Goal: Transaction & Acquisition: Purchase product/service

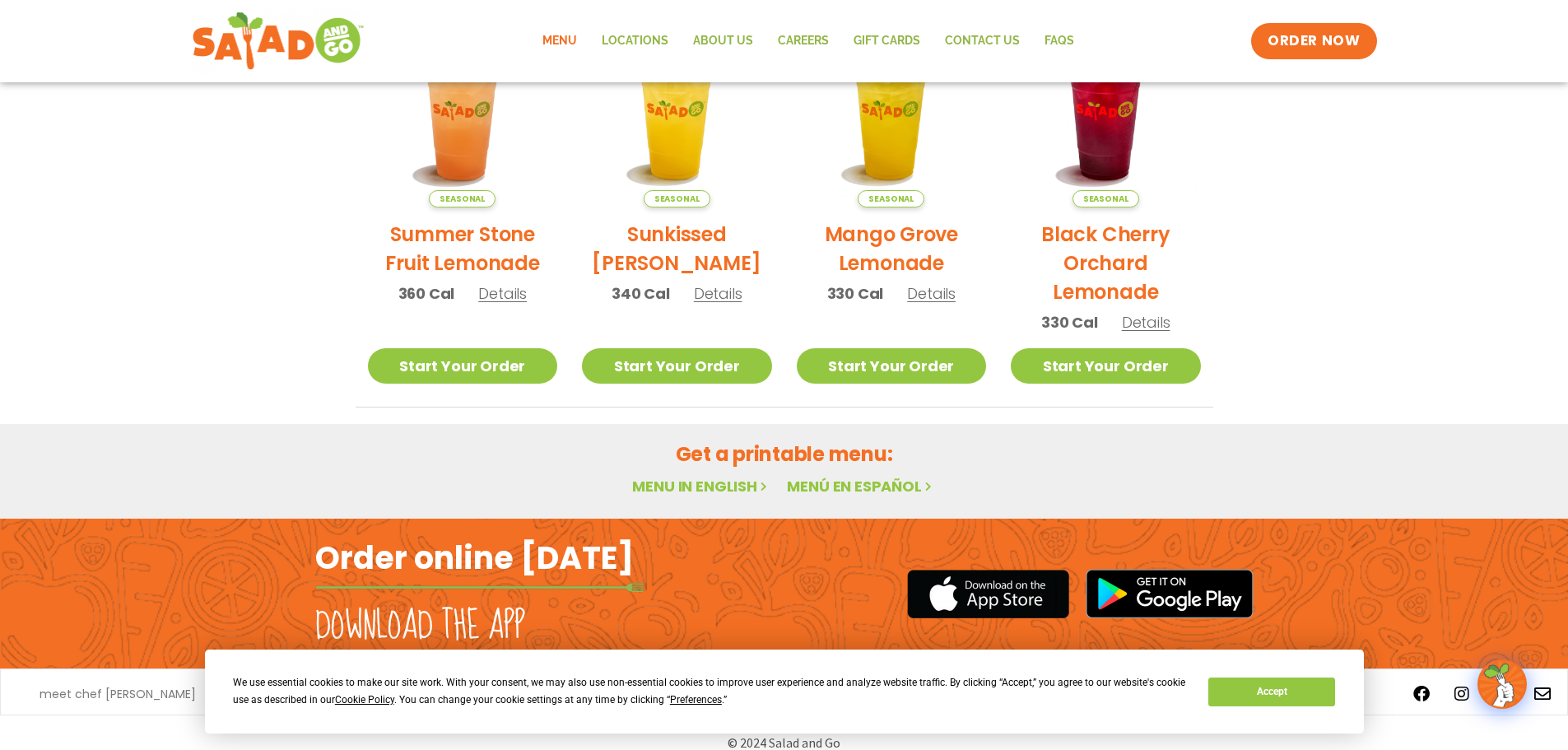
scroll to position [882, 0]
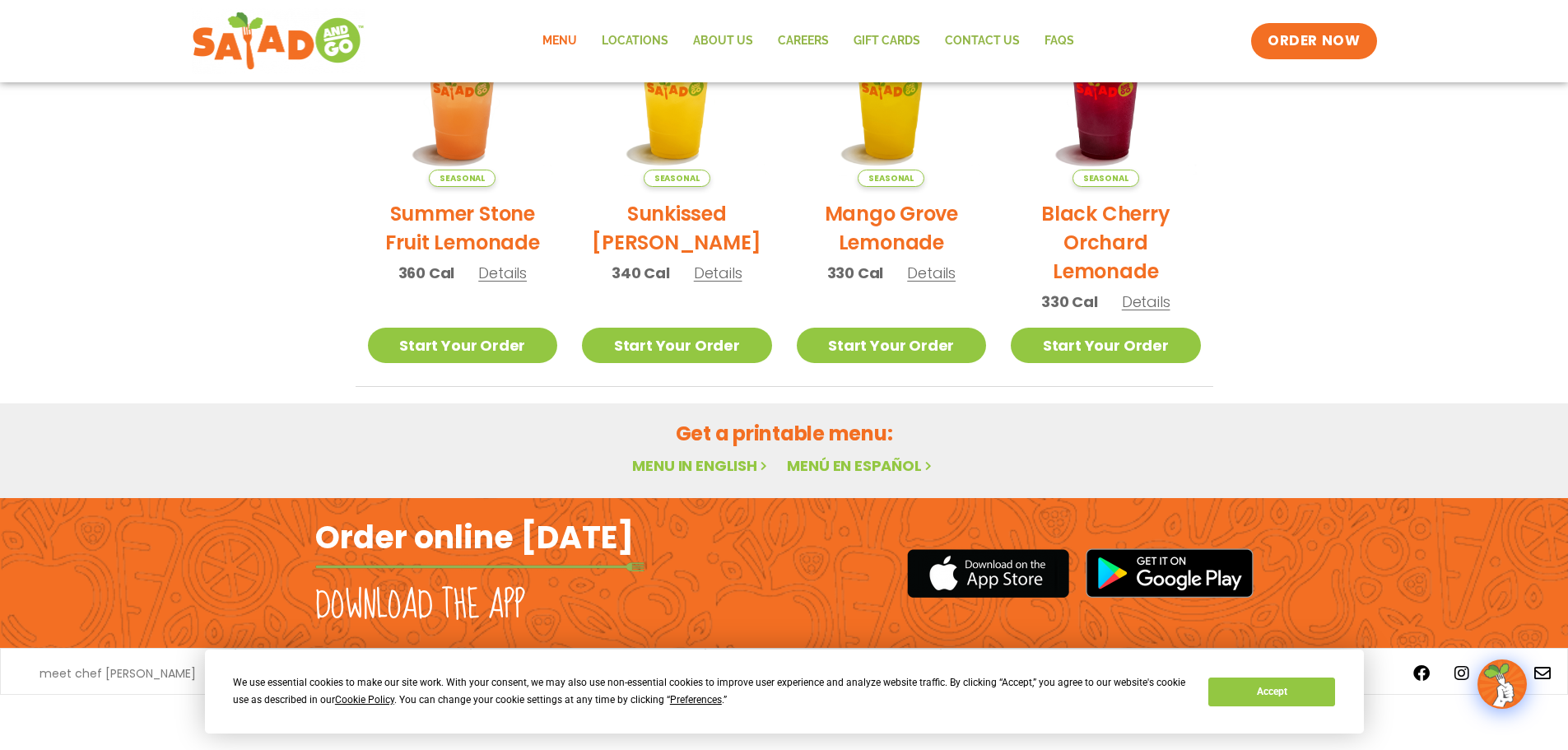
click at [713, 462] on link "Menu in English" at bounding box center [701, 465] width 138 height 20
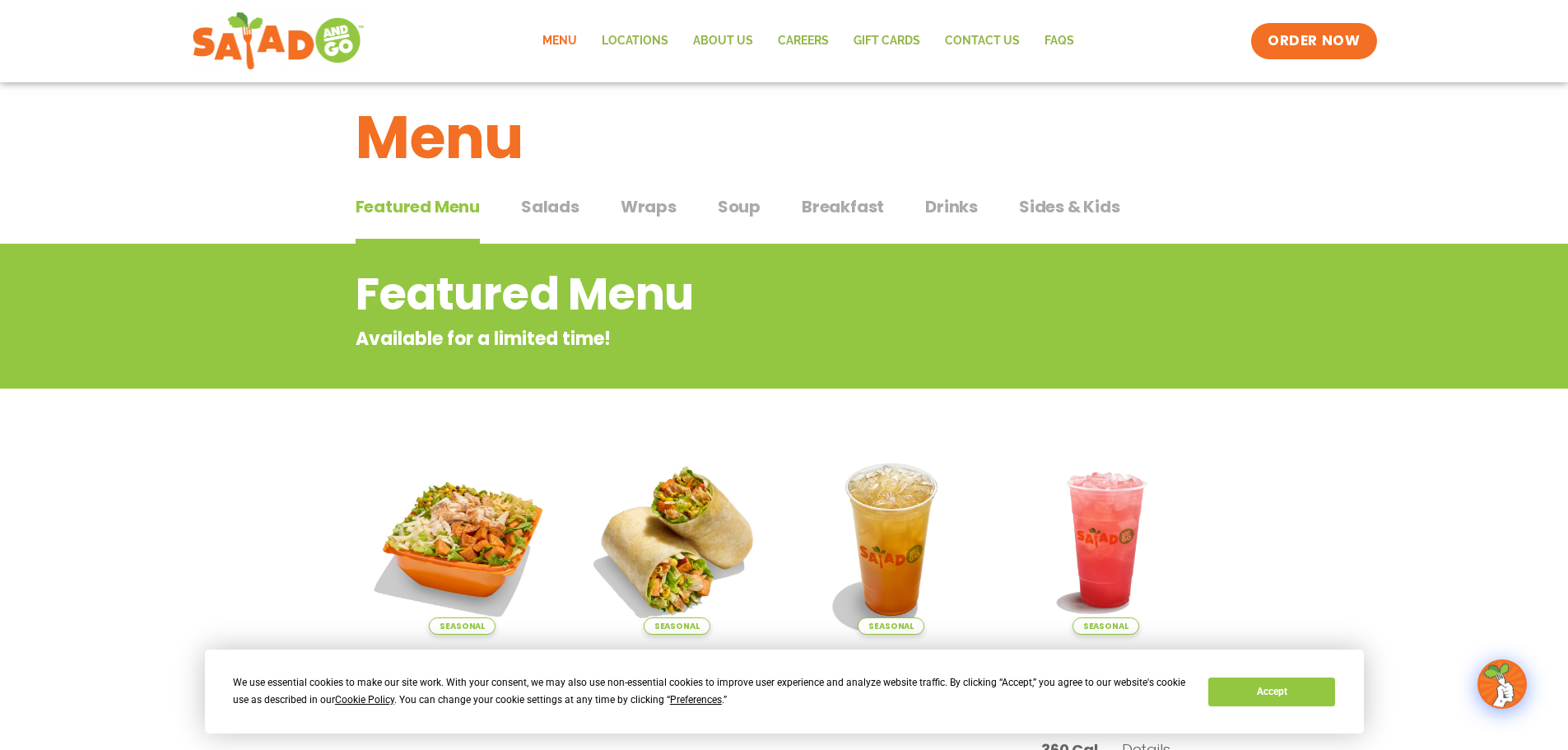
scroll to position [0, 0]
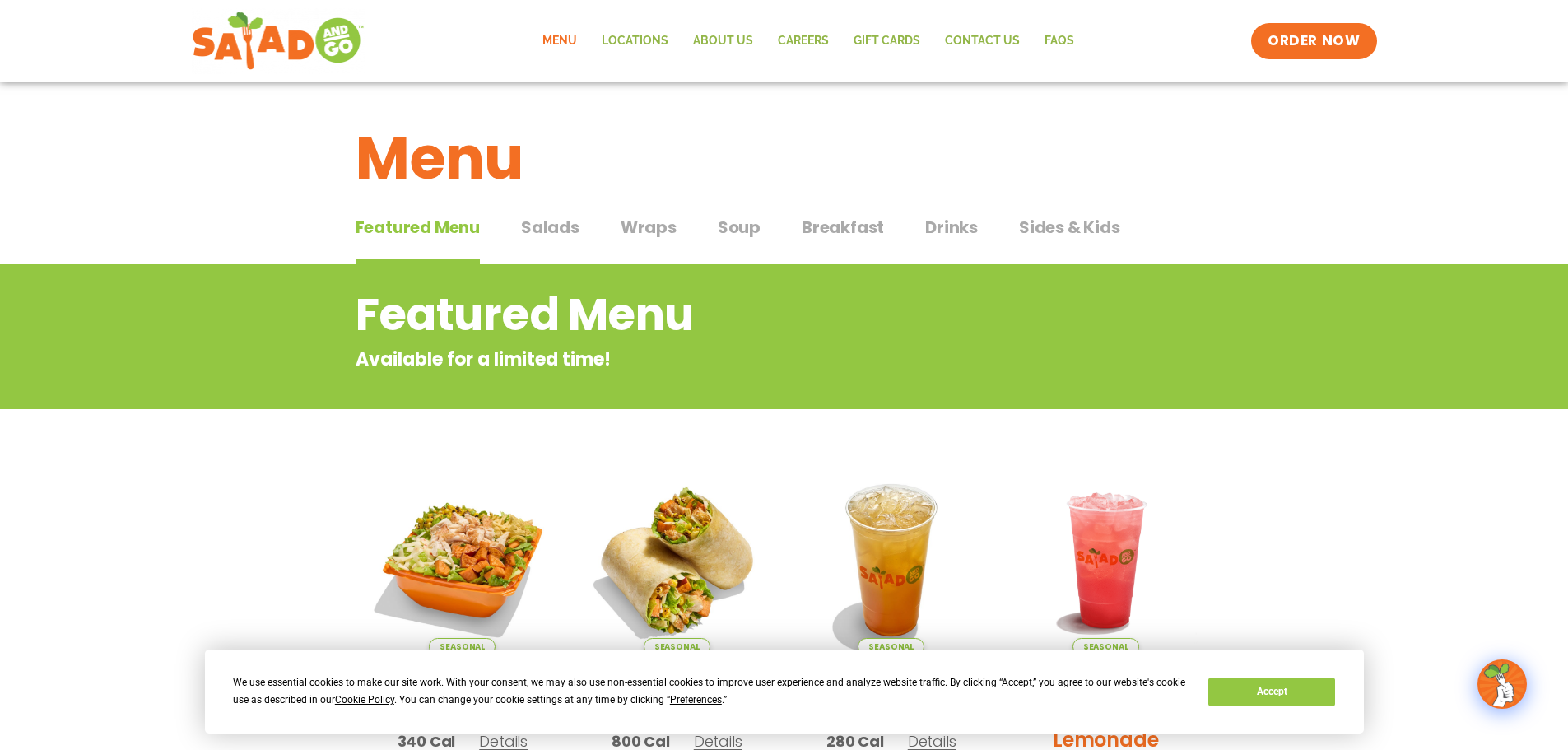
click at [549, 236] on span "Salads" at bounding box center [550, 227] width 59 height 25
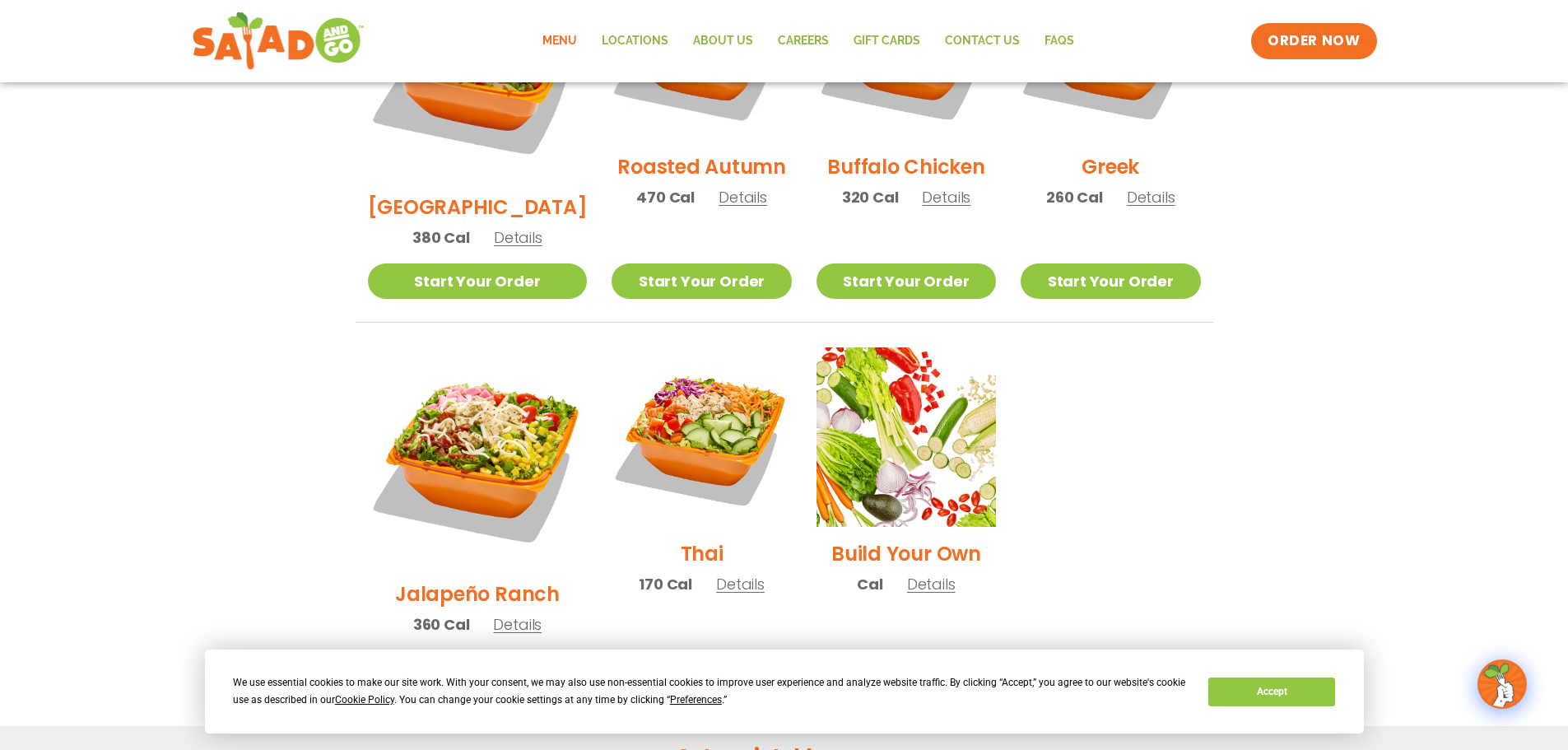
scroll to position [988, 0]
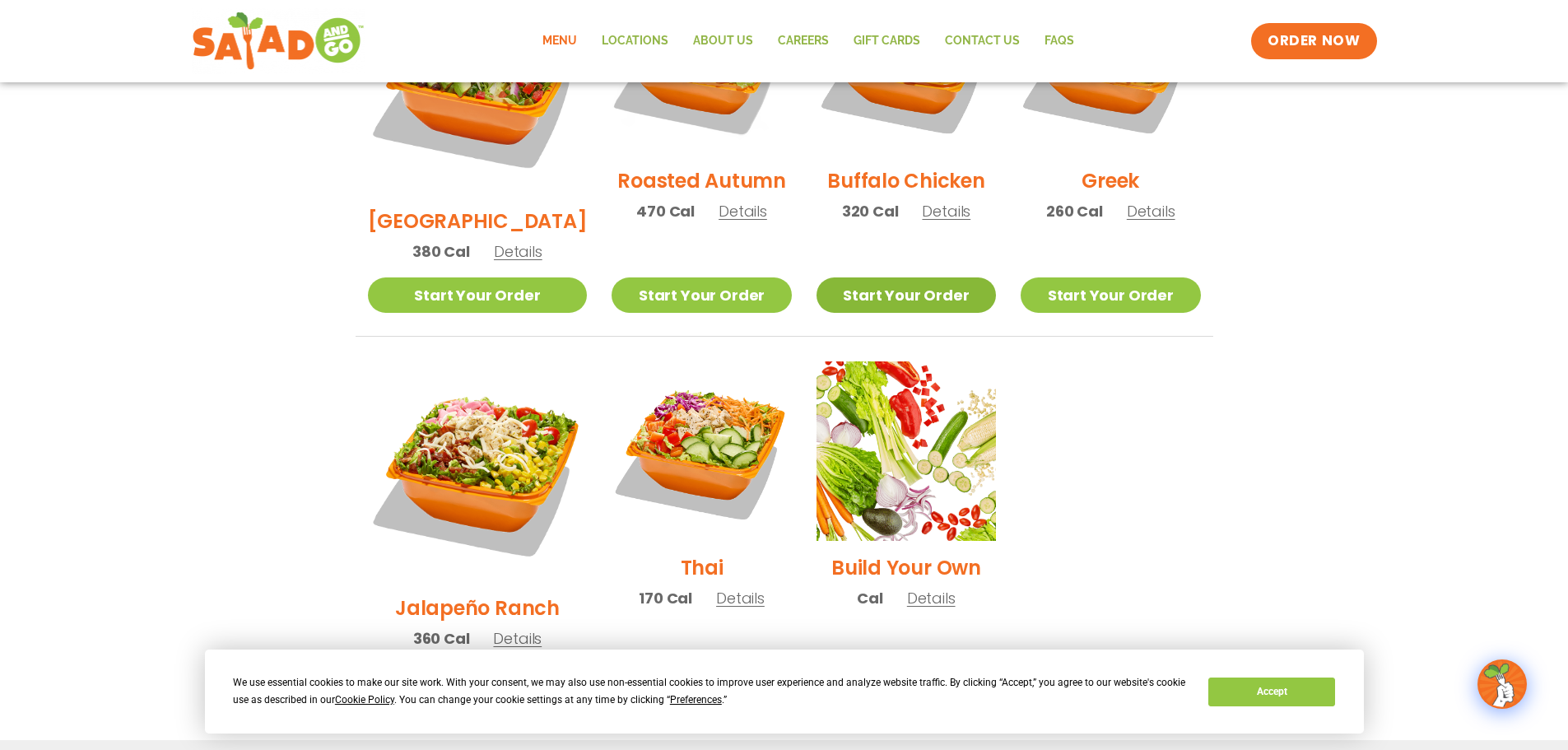
click at [900, 277] on link "Start Your Order" at bounding box center [906, 294] width 179 height 35
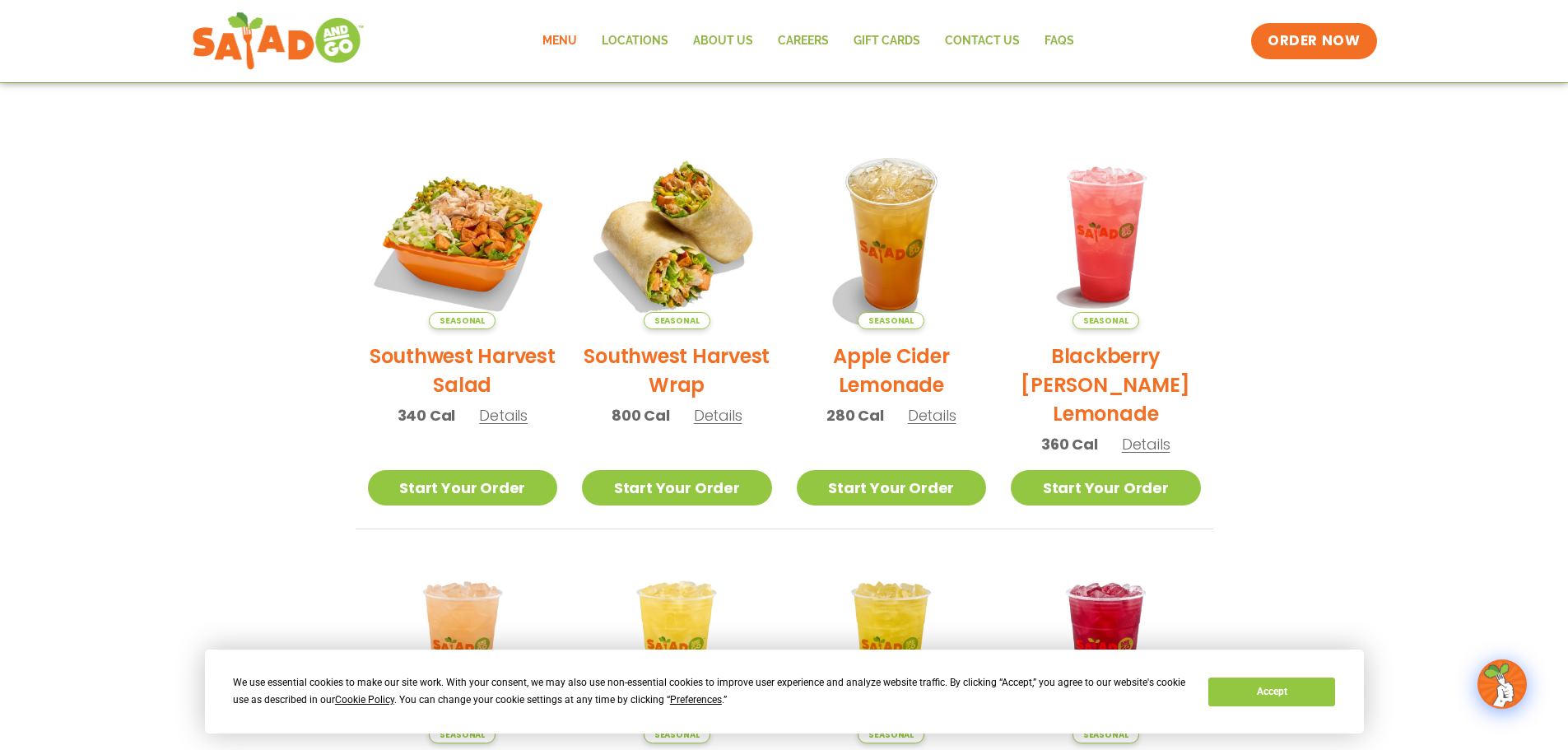
scroll to position [59, 0]
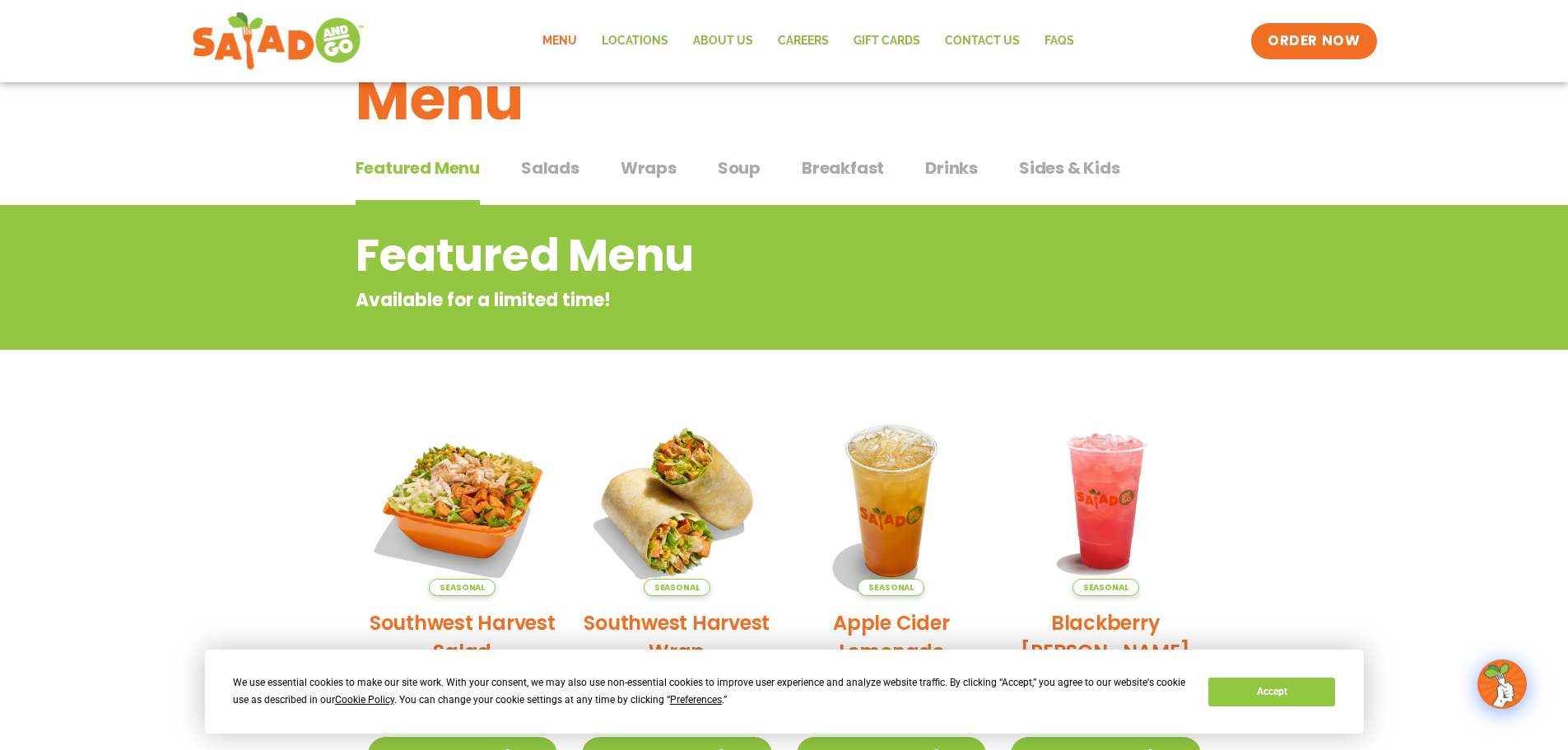
click at [632, 168] on span "Wraps" at bounding box center [648, 168] width 56 height 25
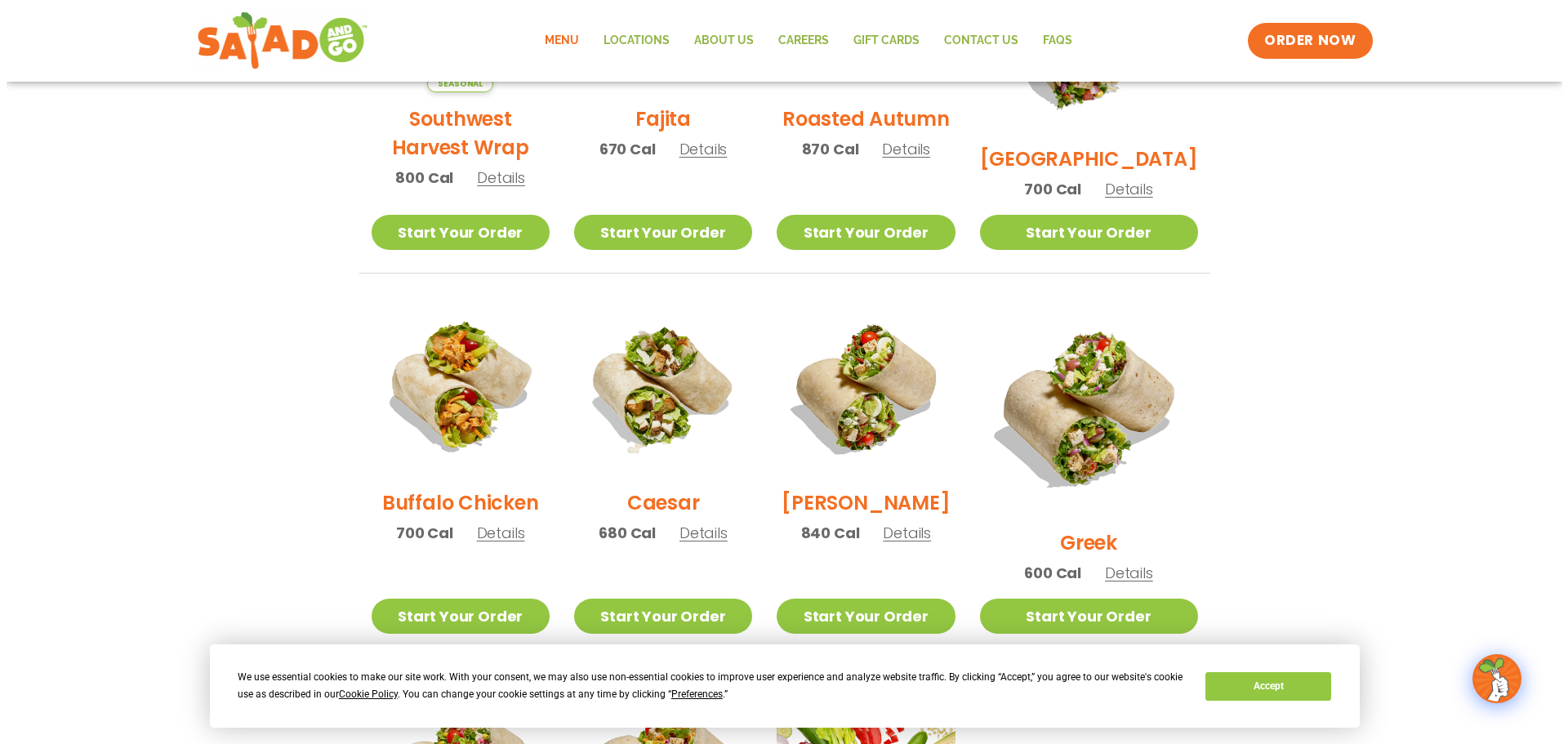
scroll to position [631, 0]
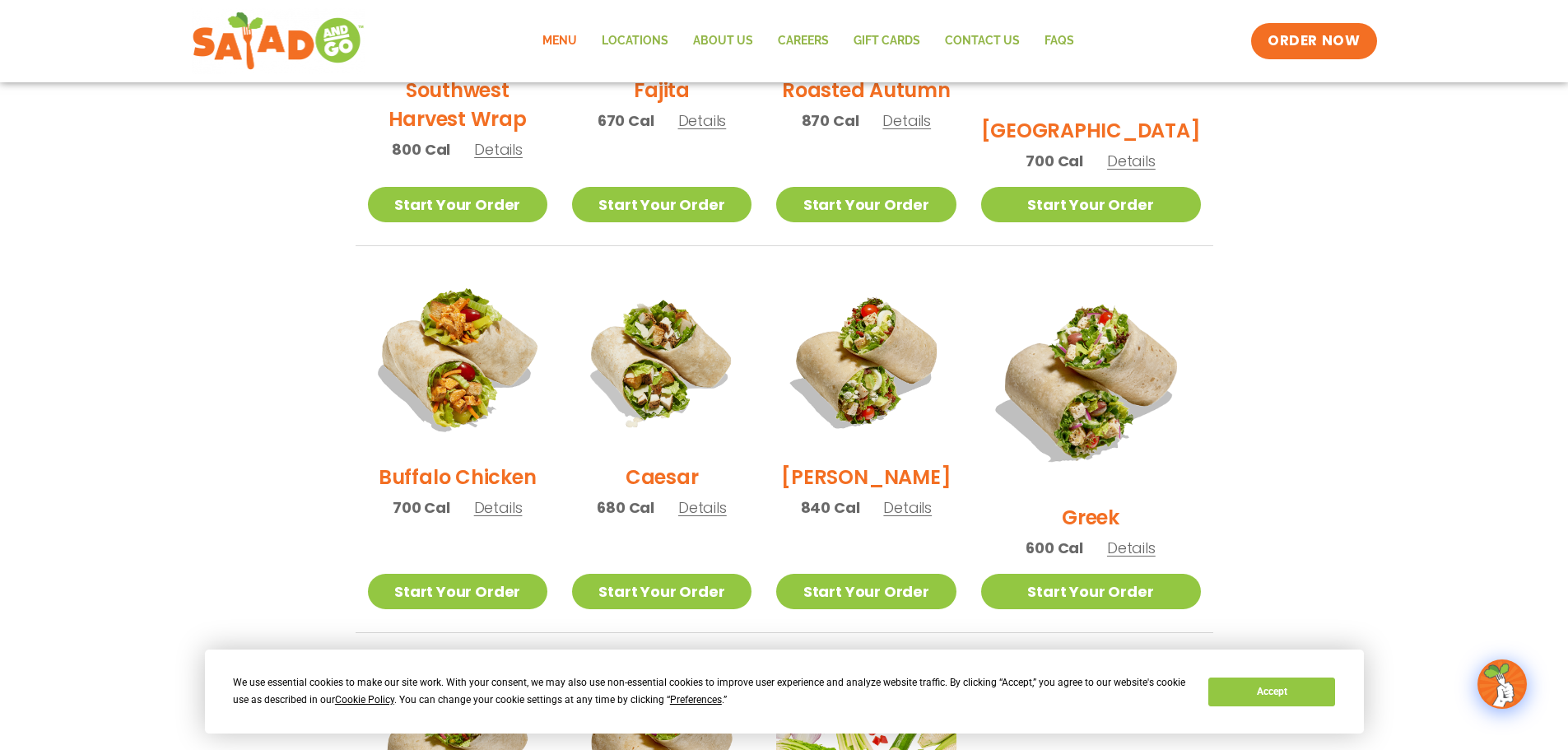
click at [457, 337] on img at bounding box center [457, 361] width 211 height 211
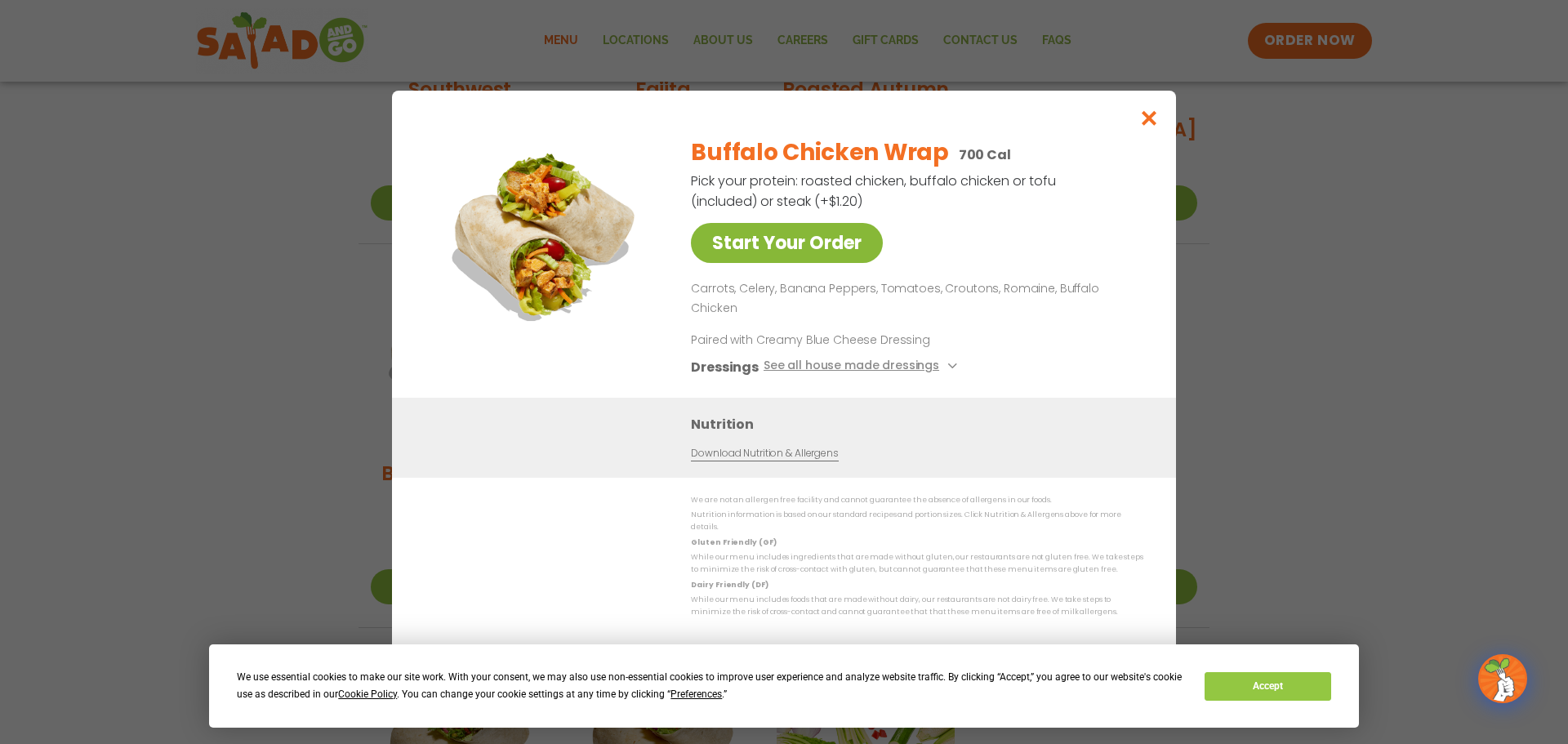
click at [816, 262] on link "Start Your Order" at bounding box center [787, 243] width 192 height 40
